Goal: Information Seeking & Learning: Learn about a topic

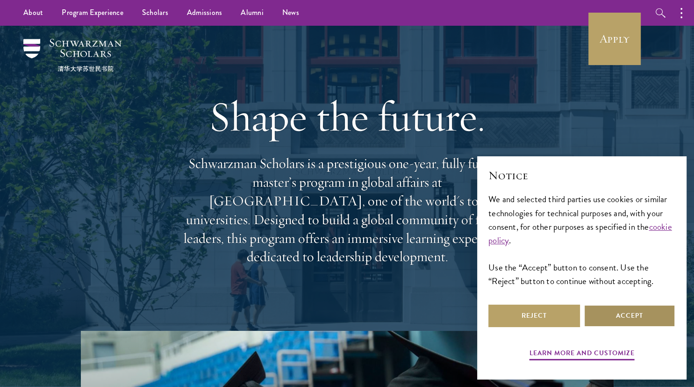
click at [600, 317] on button "Accept" at bounding box center [630, 315] width 92 height 22
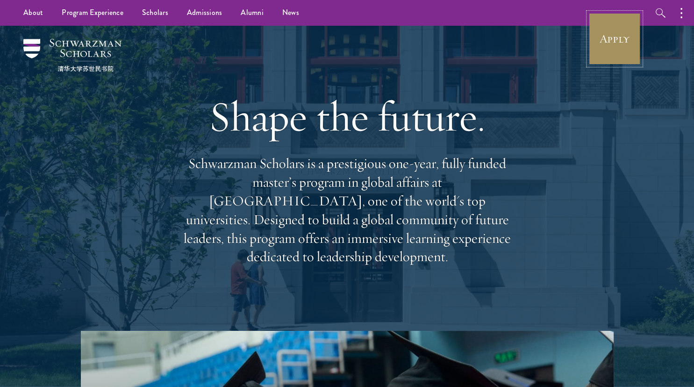
click at [610, 60] on link "Apply" at bounding box center [614, 39] width 52 height 52
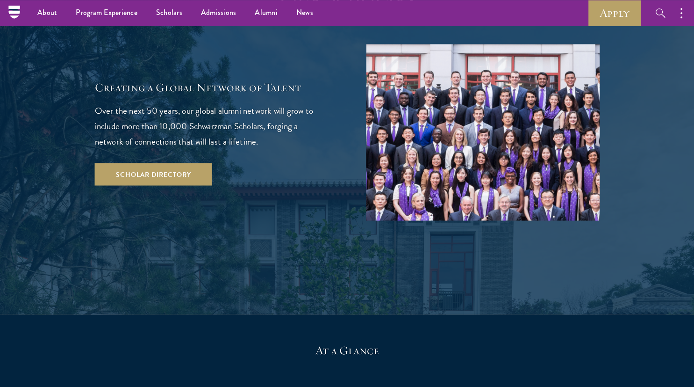
scroll to position [1584, 0]
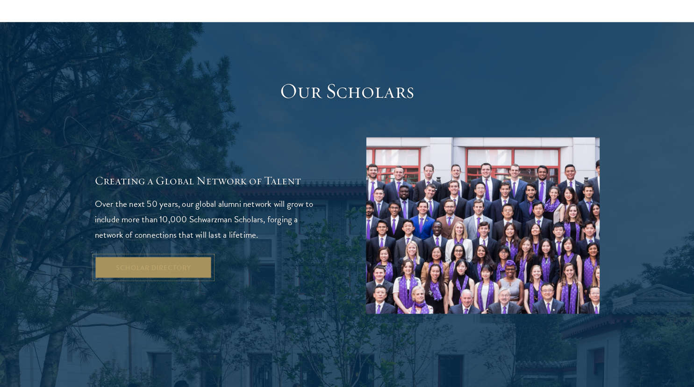
click at [169, 256] on link "Scholar Directory" at bounding box center [153, 267] width 117 height 22
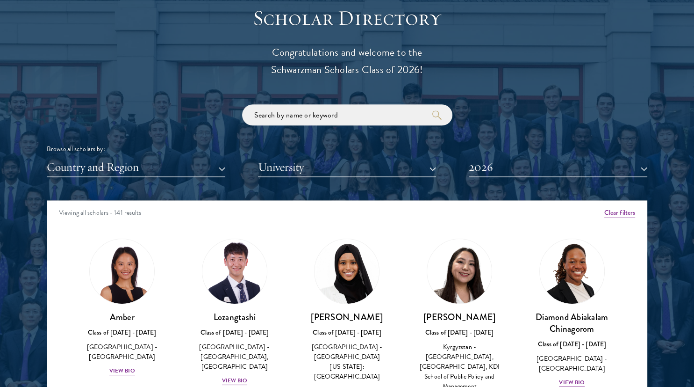
scroll to position [1099, 0]
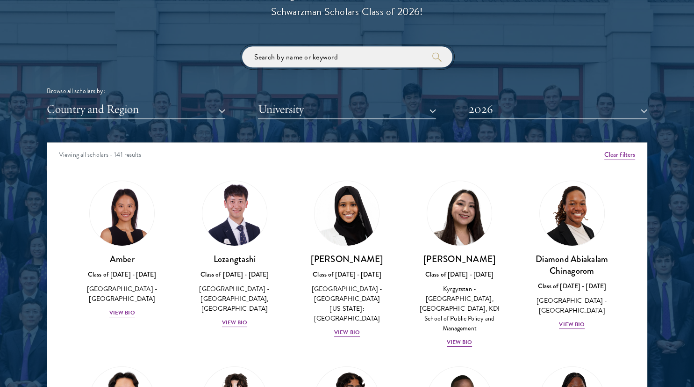
click at [331, 51] on input "search" at bounding box center [347, 56] width 210 height 21
click at [321, 111] on button "University" at bounding box center [347, 109] width 179 height 19
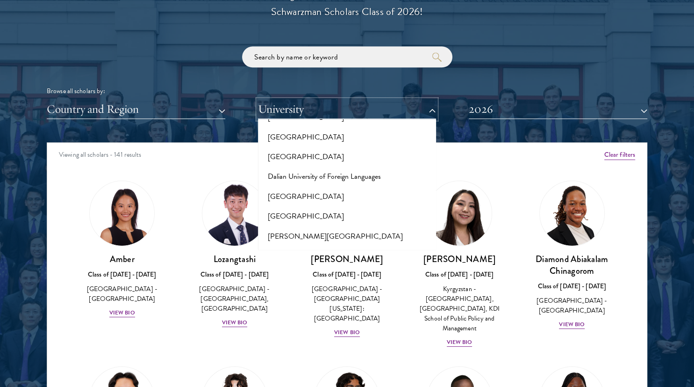
scroll to position [1512, 0]
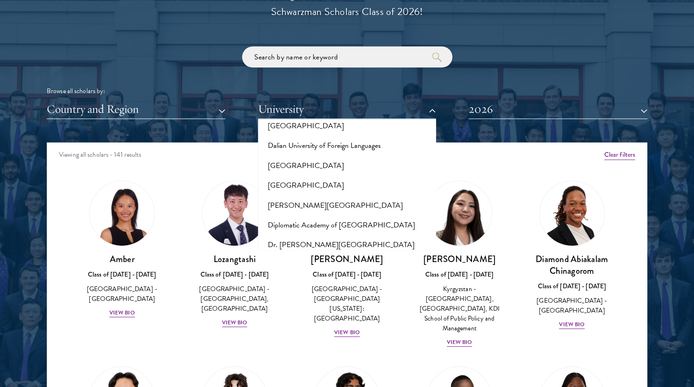
click at [315, 314] on button "[GEOGRAPHIC_DATA]" at bounding box center [347, 324] width 173 height 20
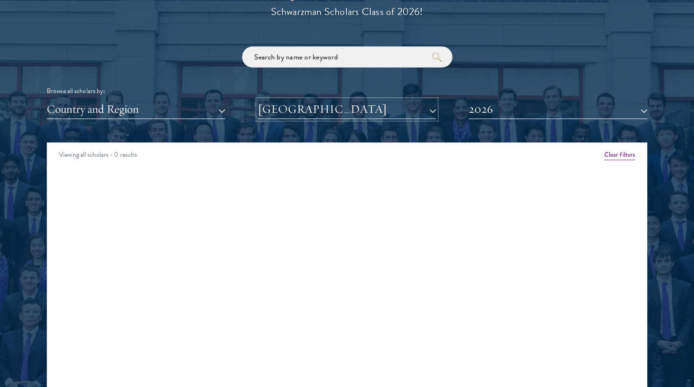
click at [367, 110] on button "[GEOGRAPHIC_DATA]" at bounding box center [347, 109] width 179 height 19
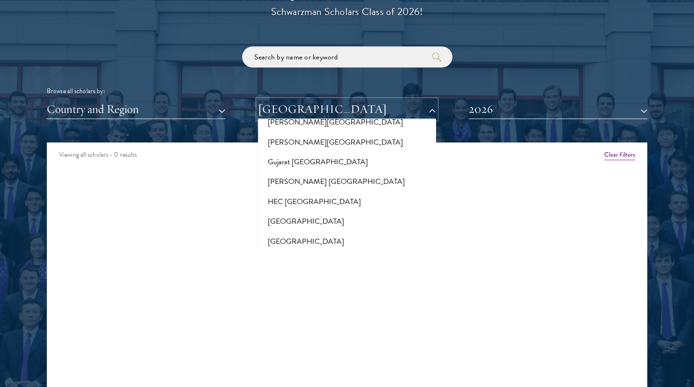
scroll to position [2258, 0]
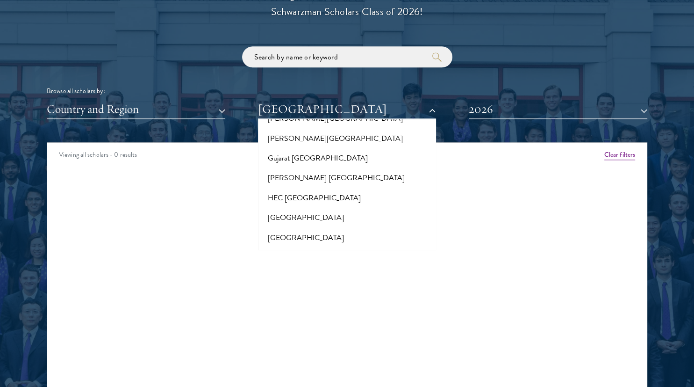
click at [316, 266] on button "[GEOGRAPHIC_DATA]" at bounding box center [347, 276] width 173 height 20
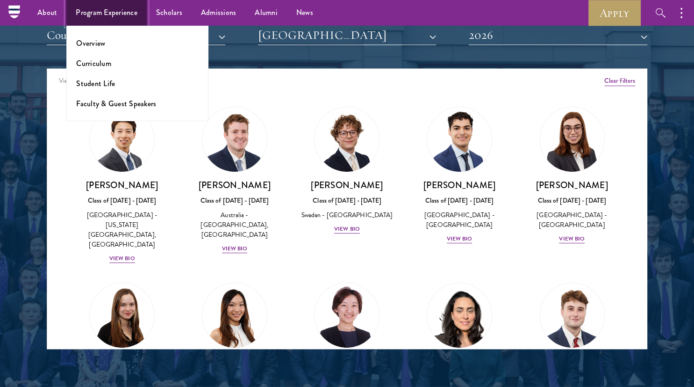
click at [119, 13] on link "Program Experience" at bounding box center [106, 13] width 80 height 26
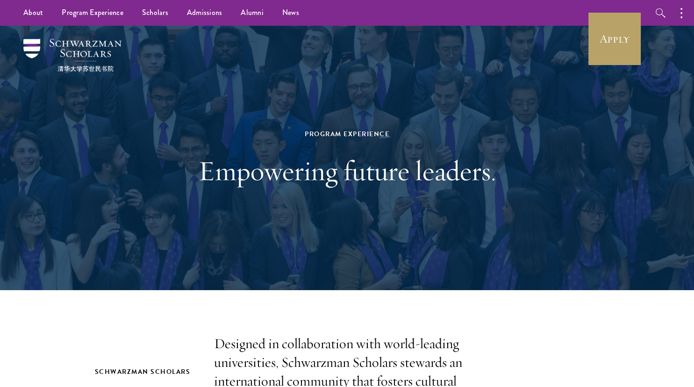
click at [359, 180] on h1 "Empowering future leaders." at bounding box center [347, 171] width 322 height 34
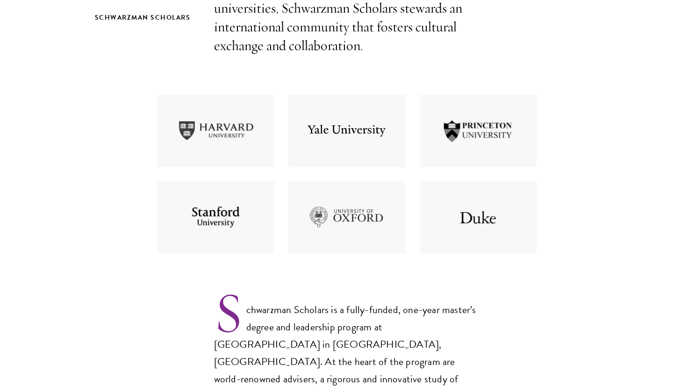
scroll to position [364, 0]
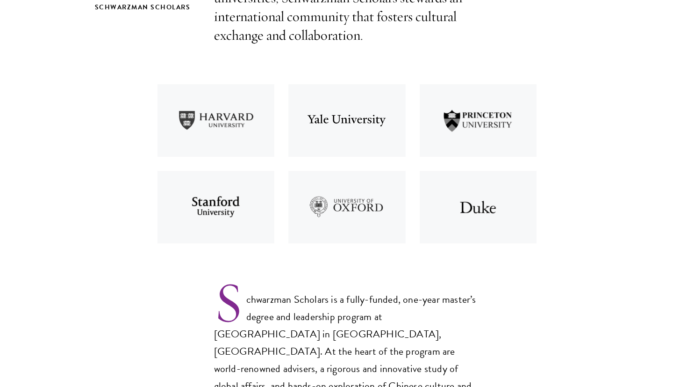
click at [226, 187] on img at bounding box center [215, 207] width 131 height 86
click at [242, 145] on img at bounding box center [215, 120] width 131 height 86
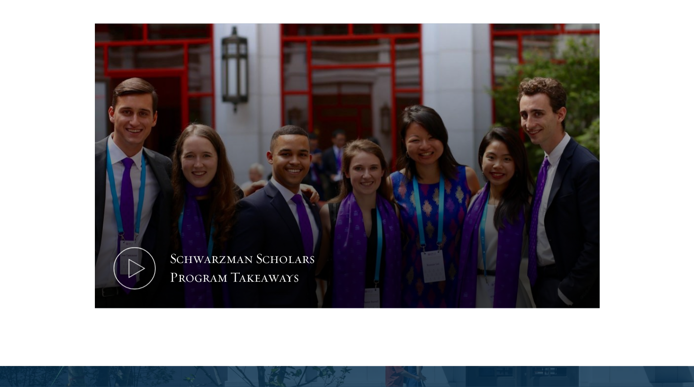
scroll to position [949, 0]
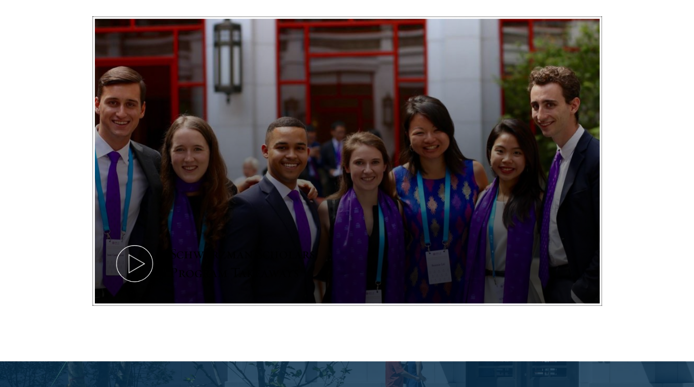
click at [161, 210] on button "Schwarzman Scholars Program Takeaways" at bounding box center [347, 161] width 505 height 284
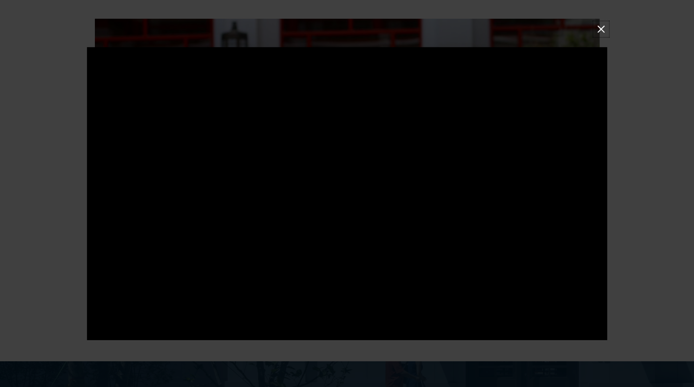
click at [601, 31] on button at bounding box center [601, 29] width 12 height 12
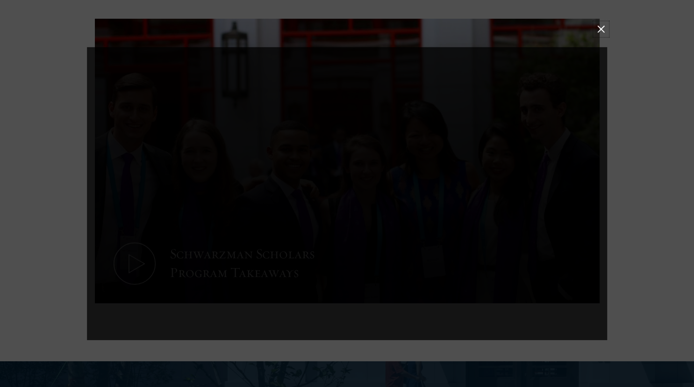
click at [601, 31] on button at bounding box center [601, 29] width 12 height 12
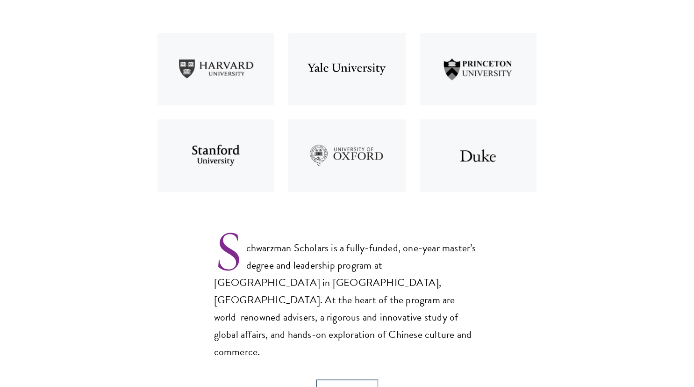
scroll to position [0, 0]
